Goal: Information Seeking & Learning: Find specific fact

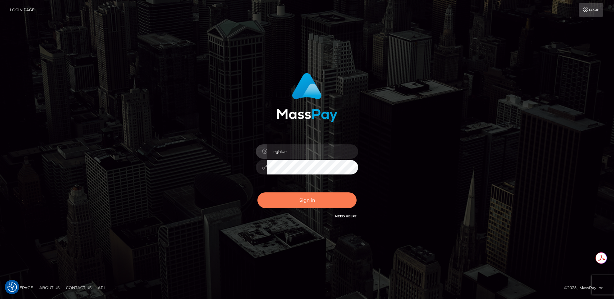
click at [319, 201] on button "Sign in" at bounding box center [306, 200] width 99 height 16
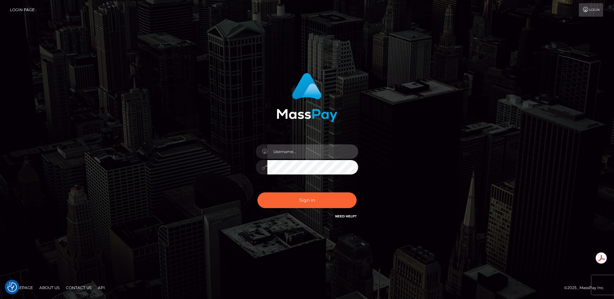
type input "egblue"
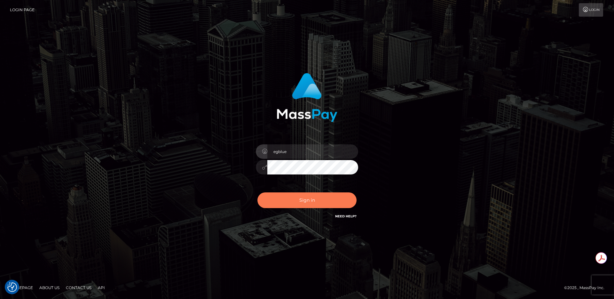
click at [319, 201] on button "Sign in" at bounding box center [306, 200] width 99 height 16
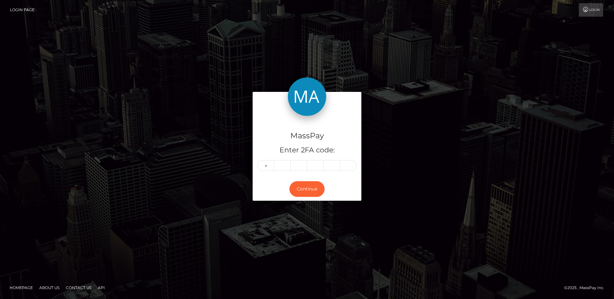
type input "2"
type input "6"
type input "7"
type input "6"
type input "9"
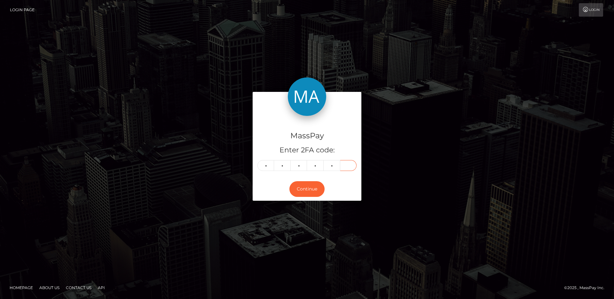
type input "3"
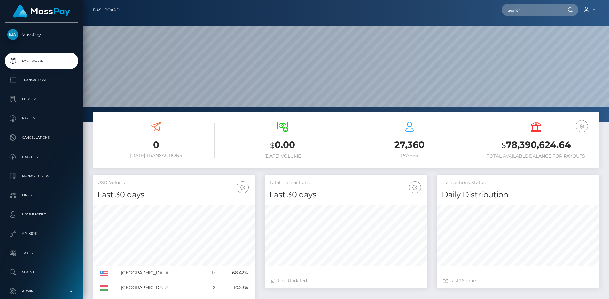
scroll to position [114, 163]
click at [533, 11] on input "text" at bounding box center [532, 10] width 60 height 12
paste input "pout_uZMGFMApJFWk7"
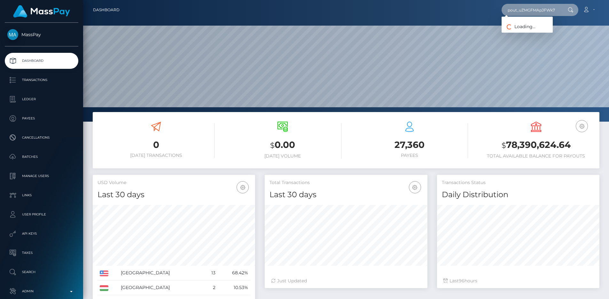
scroll to position [0, 4]
type input "pout_uZMGFMApJFWk7"
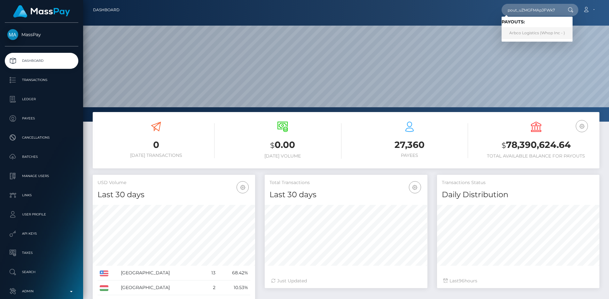
scroll to position [0, 0]
click at [535, 32] on link "Arbco Logistics (Whop Inc - )" at bounding box center [537, 33] width 71 height 12
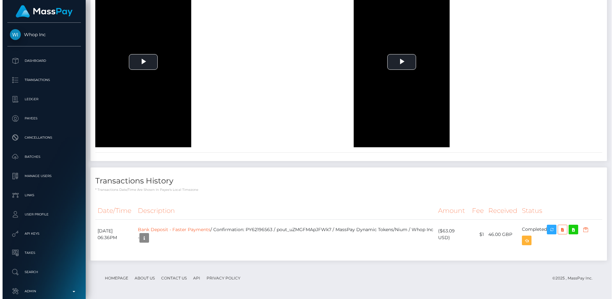
scroll to position [1380, 0]
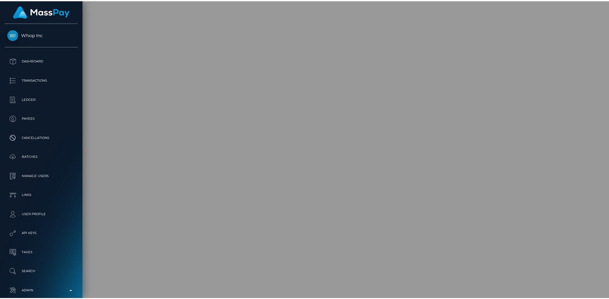
scroll to position [319693, 319608]
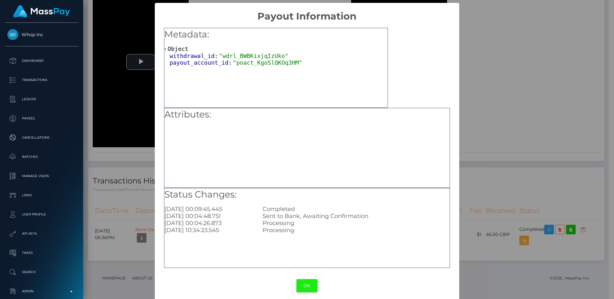
click at [304, 285] on button "OK" at bounding box center [306, 285] width 21 height 13
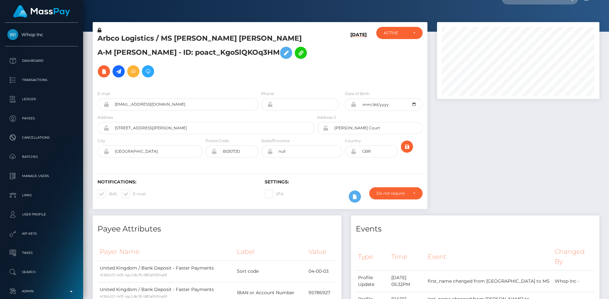
scroll to position [0, 0]
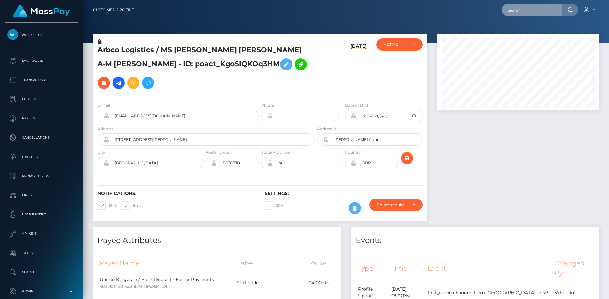
click at [518, 7] on input "text" at bounding box center [532, 10] width 60 height 12
paste input "pout_2UhcWbzNfU9Td"
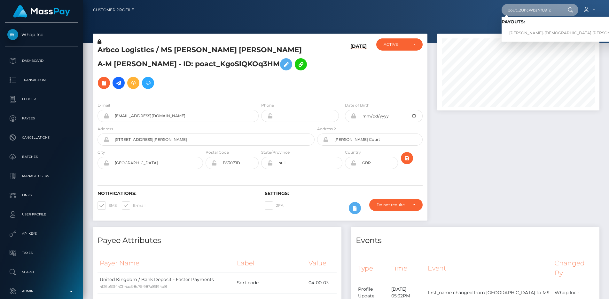
type input "pout_2UhcWbzNfU9Td"
click at [524, 28] on link "SHANA-GAY ALICIA SPENCE (Whop Inc - )" at bounding box center [581, 33] width 158 height 12
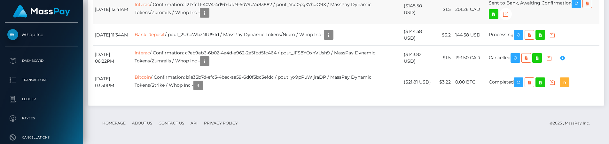
scroll to position [760, 0]
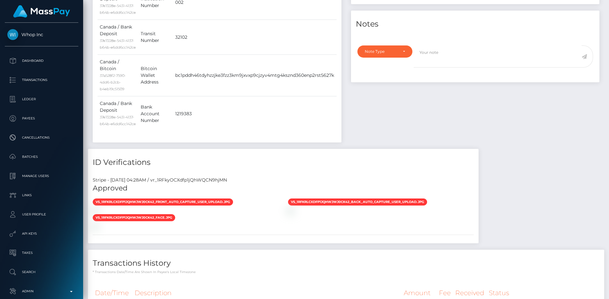
scroll to position [0, 0]
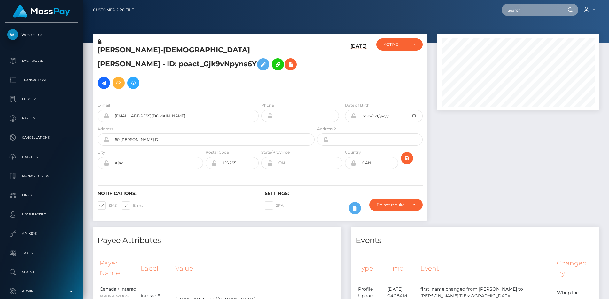
click at [523, 14] on input "text" at bounding box center [532, 10] width 60 height 12
paste input "247c35a3-11da-4b89-a54f-8d8deeae6d28"
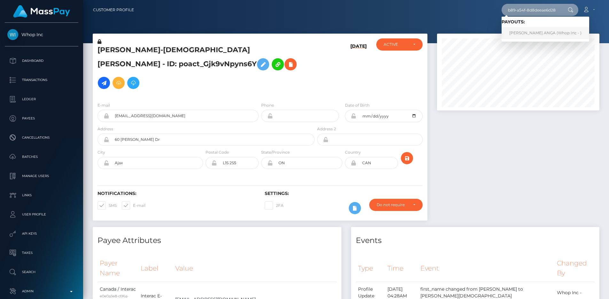
type input "247c35a3-11da-4b89-a54f-8d8deeae6d28"
click at [545, 31] on link "APRIL JEAN ACAPULCO ANGA (Whop Inc - )" at bounding box center [546, 33] width 88 height 12
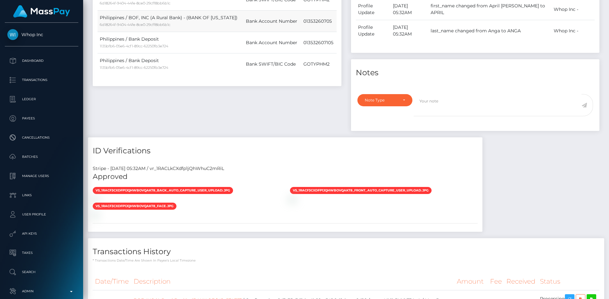
scroll to position [281, 0]
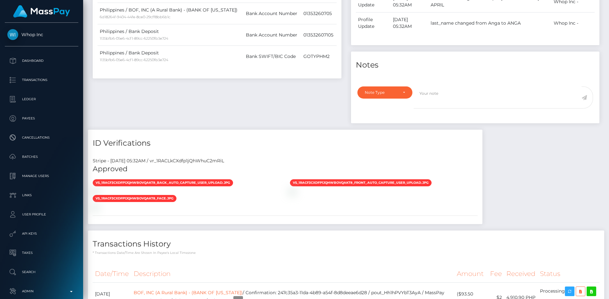
click at [208, 157] on div "Stripe - July 24, 2025 05:32AM / vr_1RACLkCXdfp1jQhWhuC2mRiL" at bounding box center [285, 160] width 395 height 7
copy div "vr_1RACLkCXdfp1jQhWhuC2mRiL"
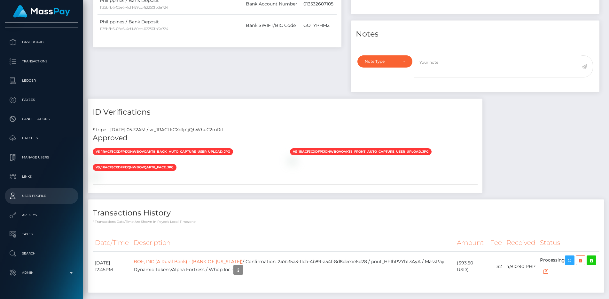
scroll to position [34, 0]
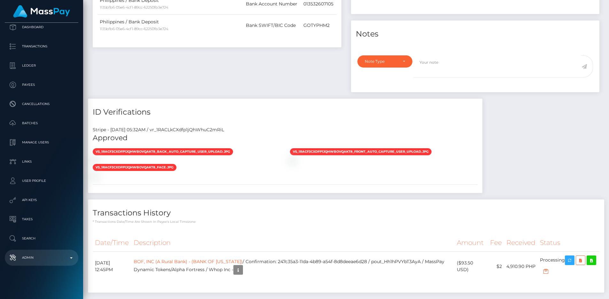
click at [40, 252] on link "Admin" at bounding box center [42, 257] width 74 height 16
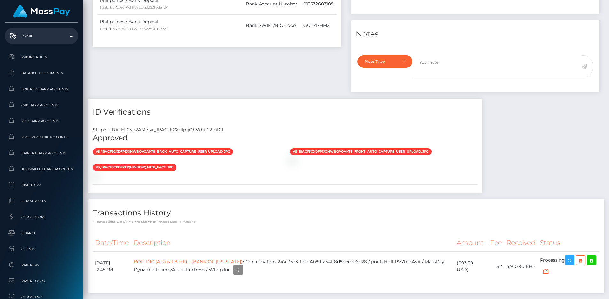
scroll to position [352, 0]
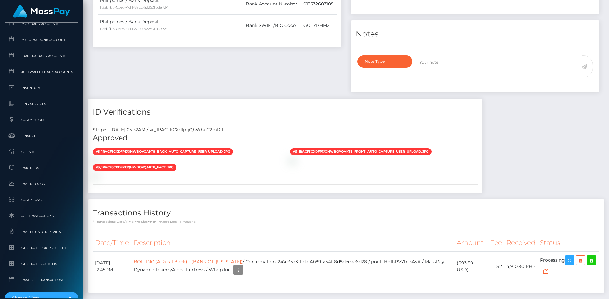
click at [509, 95] on div "Payee Attributes Payer Name Label Value Philippines / BOF, INC (A Rural Bank) -…" at bounding box center [346, 102] width 516 height 394
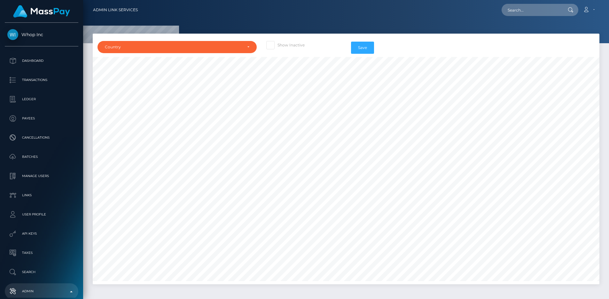
click at [283, 37] on div "Country [GEOGRAPHIC_DATA] [GEOGRAPHIC_DATA] [GEOGRAPHIC_DATA] [GEOGRAPHIC_DATA]…" at bounding box center [346, 159] width 507 height 250
click at [282, 41] on label "Show Inactive" at bounding box center [285, 45] width 38 height 8
click at [282, 41] on input "Show Inactive" at bounding box center [280, 43] width 4 height 4
checkbox input "true"
click at [228, 51] on div "Country" at bounding box center [177, 47] width 159 height 12
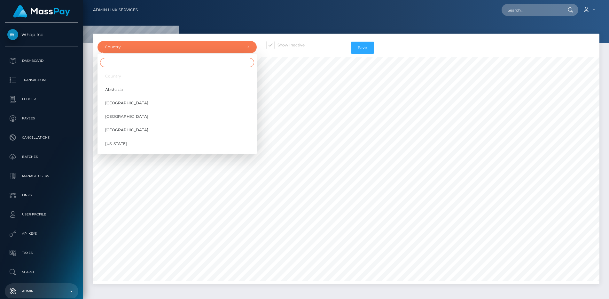
click at [218, 64] on input "Search" at bounding box center [177, 62] width 154 height 9
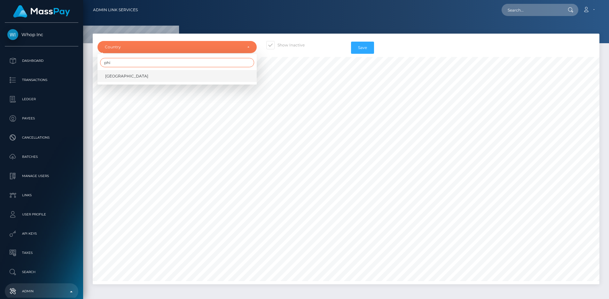
type input "phi"
click at [213, 76] on link "Philippines" at bounding box center [177, 76] width 159 height 12
select select "PH"
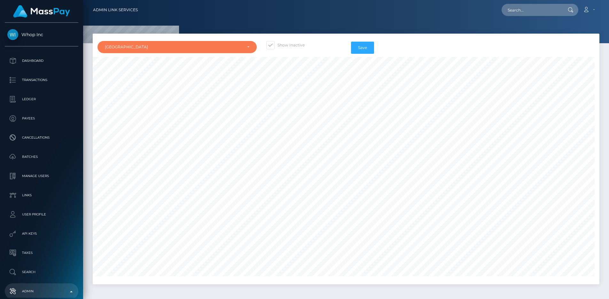
scroll to position [1877, 0]
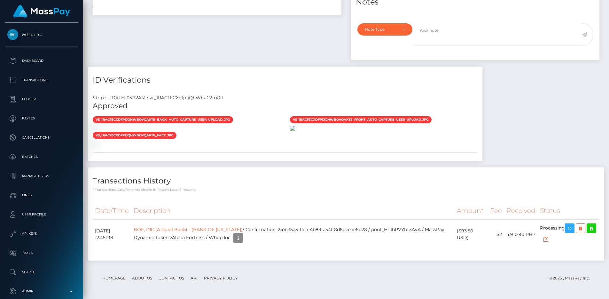
scroll to position [513, 0]
drag, startPoint x: 247, startPoint y: 229, endPoint x: 148, endPoint y: 229, distance: 98.8
click at [148, 229] on td "BOF, INC (A Rural Bank) - (BANK OF Florida) / Confirmation: 247c35a3-11da-4b89-…" at bounding box center [292, 234] width 323 height 30
copy td "BOF, INC (A Rural Bank) - (BANK OF Florida)"
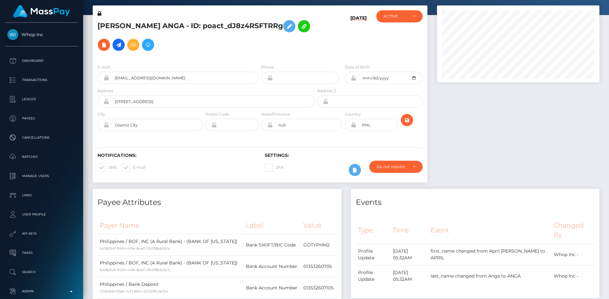
scroll to position [0, 0]
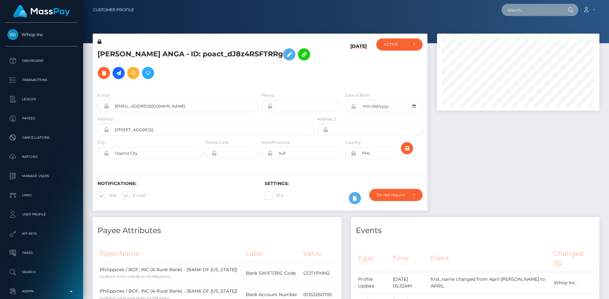
click at [529, 15] on input "text" at bounding box center [532, 10] width 60 height 12
paste input "2793748a-5aea-4086-84c3-19ecf86b77a8"
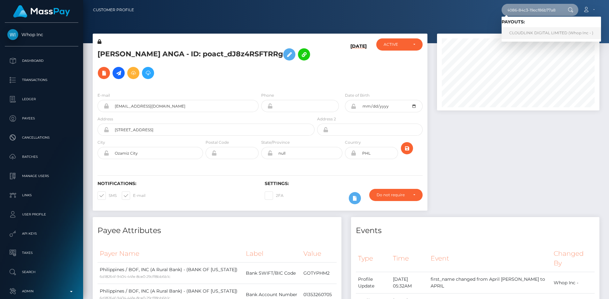
type input "2793748a-5aea-4086-84c3-19ecf86b77a8"
click at [539, 29] on link "CLOUDLINK DIGITAL LIMITED (Whop Inc - )" at bounding box center [551, 33] width 99 height 12
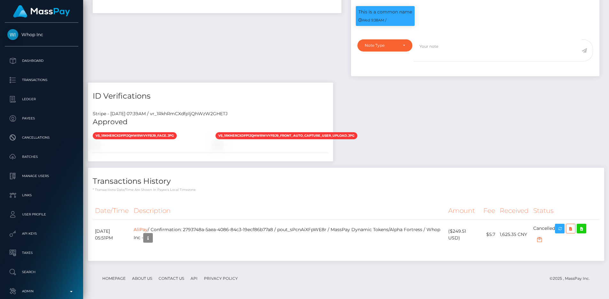
scroll to position [77, 163]
click at [474, 106] on div "Payee Attributes Payer Name Label Value Global" at bounding box center [346, 65] width 516 height 404
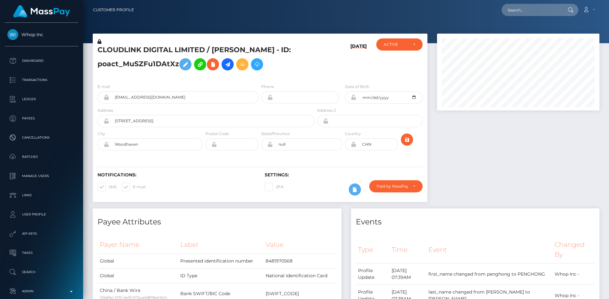
scroll to position [345, 0]
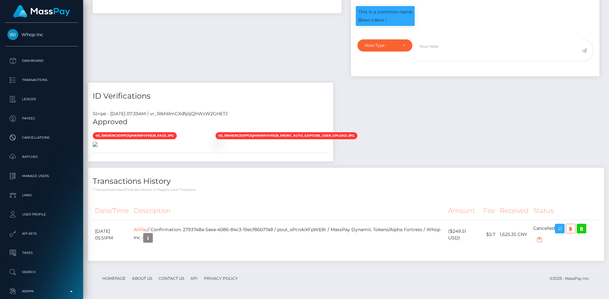
scroll to position [467, 0]
click at [394, 145] on div "Payee Attributes Payer Name Label Value Global" at bounding box center [346, 65] width 516 height 404
click at [391, 122] on div "Payee Attributes Payer Name Label Value Global" at bounding box center [346, 65] width 516 height 404
click at [431, 145] on div "Payee Attributes Payer Name Label Value Global" at bounding box center [346, 65] width 516 height 404
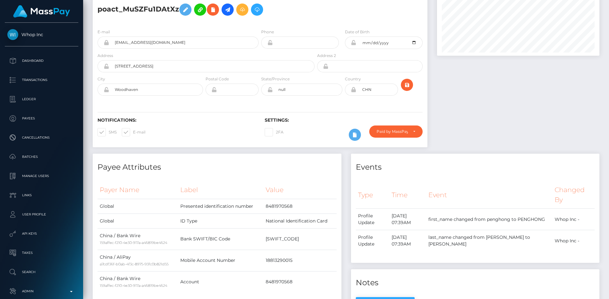
scroll to position [0, 0]
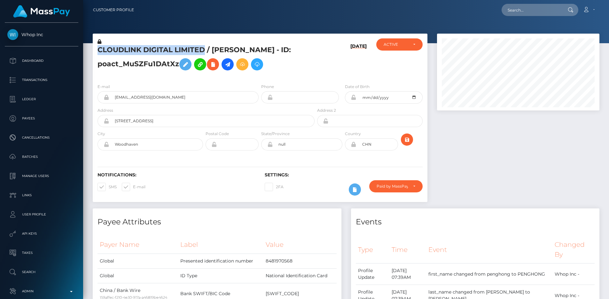
drag, startPoint x: 206, startPoint y: 48, endPoint x: 98, endPoint y: 51, distance: 108.1
click at [98, 51] on h5 "CLOUDLINK DIGITAL LIMITED / [PERSON_NAME] - ID: poact_MuSZFu1DAtXz" at bounding box center [205, 59] width 214 height 28
copy h5 "CLOUDLINK DIGITAL LIMITED"
click at [272, 32] on div at bounding box center [346, 21] width 526 height 43
